Goal: Transaction & Acquisition: Purchase product/service

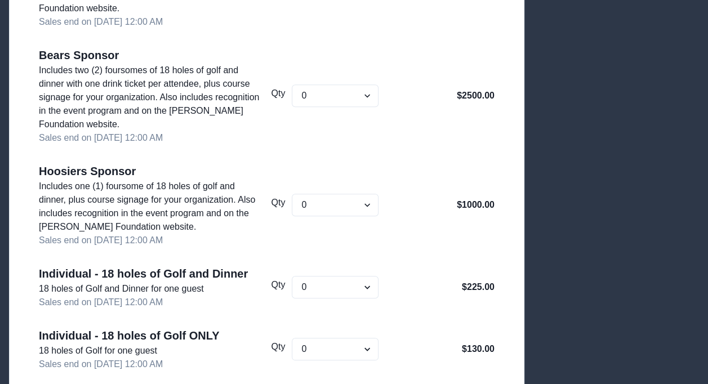
scroll to position [415, 0]
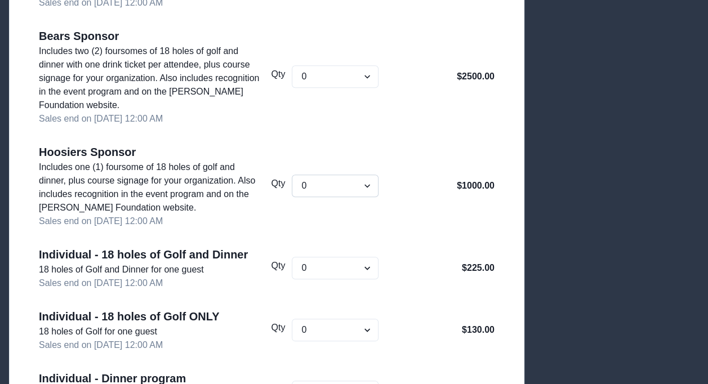
click at [344, 181] on select "0 1 2 3 4 5 6 7 8 9 10 11 12 13 14 15 16 17 18 19 20" at bounding box center [335, 186] width 86 height 23
select select "1"
click at [292, 175] on select "0 1 2 3 4 5 6 7 8 9 10 11 12 13 14 15 16 17 18 19 20" at bounding box center [335, 186] width 86 height 23
click at [369, 152] on div "Qty 0 1 2 3 4 5 6 7 8 9 10 11 12 13 14 15 16 17 18 19 20" at bounding box center [324, 186] width 107 height 85
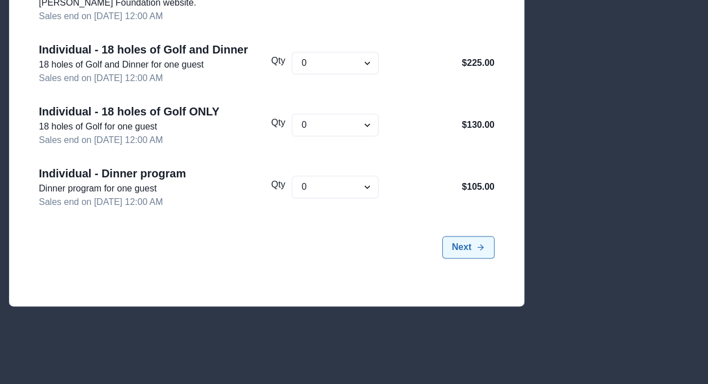
click at [485, 249] on icon "submit" at bounding box center [480, 247] width 9 height 9
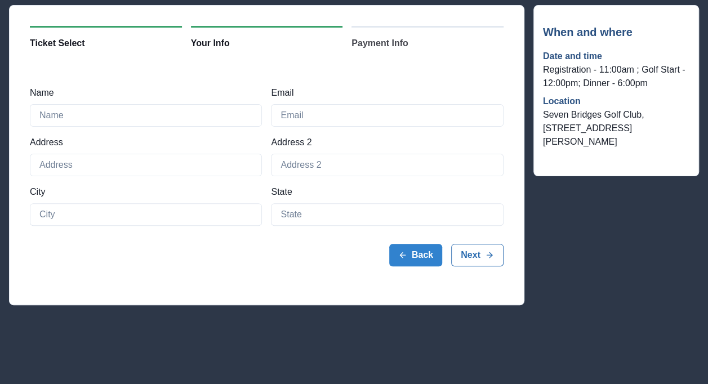
scroll to position [73, 0]
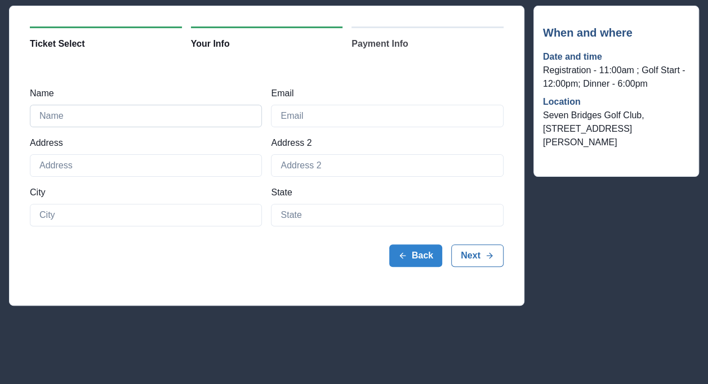
click at [183, 119] on input "Name" at bounding box center [146, 116] width 232 height 23
type input "Gordon Rees Scully Mansukhani"
type input "e"
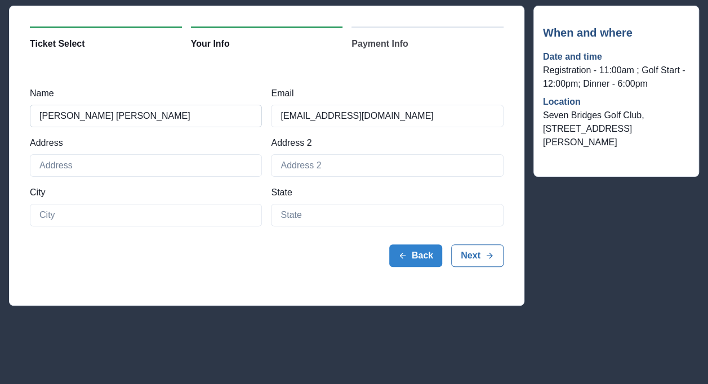
type input "epnathe1@gmail.com"
type input "1 N. Wacker"
type input "Chicago"
type input "IL"
click at [137, 162] on input "1 N. Wacker" at bounding box center [146, 165] width 232 height 23
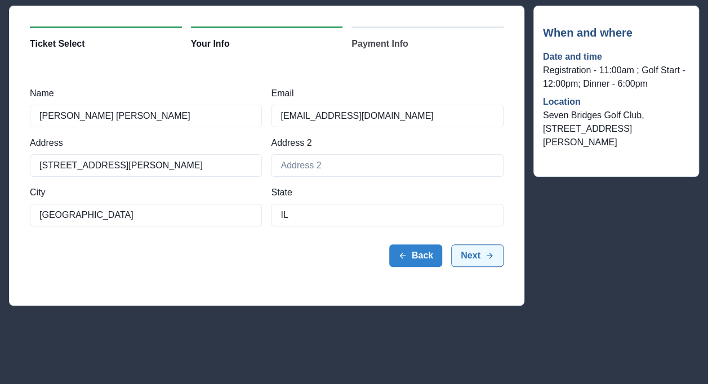
type input "1 N. Wacker, STE 1600"
click at [475, 248] on button "Next" at bounding box center [477, 256] width 52 height 23
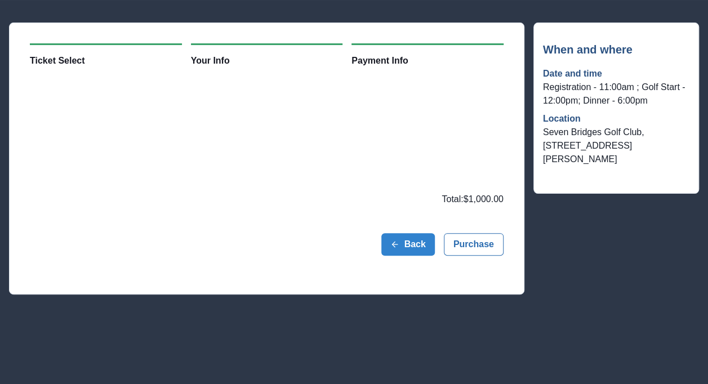
scroll to position [56, 0]
click at [252, 227] on div "Back Purchase" at bounding box center [267, 244] width 474 height 59
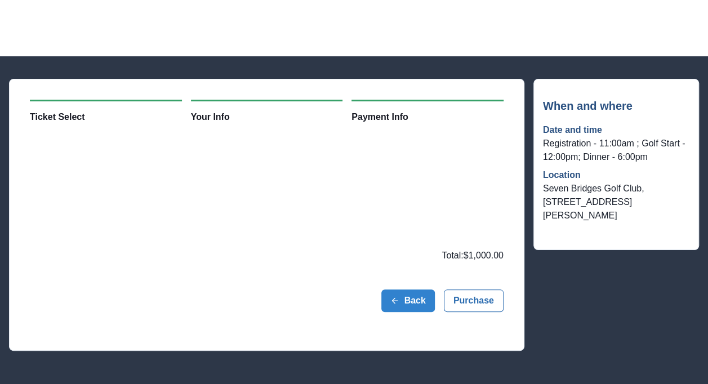
scroll to position [54, 0]
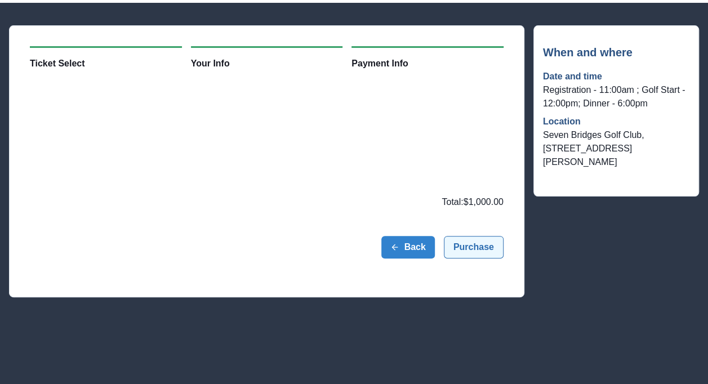
click at [461, 251] on button "Purchase" at bounding box center [474, 247] width 60 height 23
